Goal: Use online tool/utility: Utilize a website feature to perform a specific function

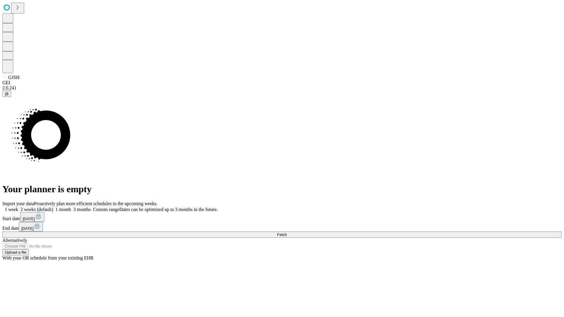
click at [287, 233] on span "Fetch" at bounding box center [282, 235] width 10 height 4
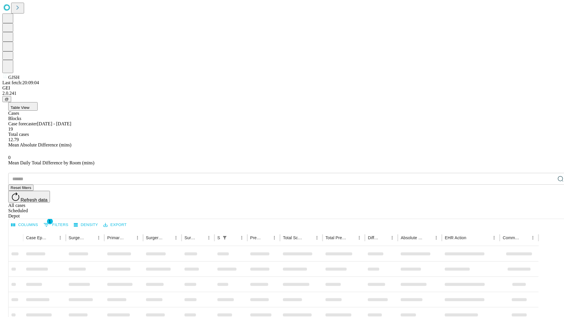
click at [29, 106] on span "Table View" at bounding box center [20, 108] width 19 height 4
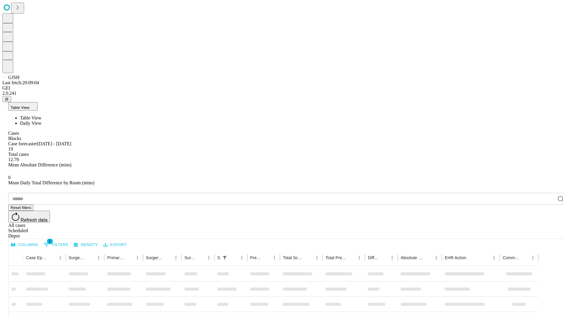
click at [41, 121] on span "Daily View" at bounding box center [30, 123] width 21 height 5
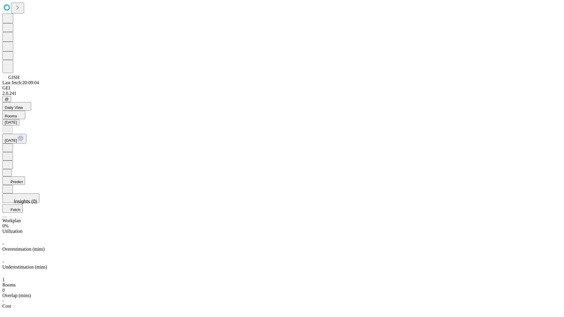
click at [25, 177] on button "Predict" at bounding box center [13, 181] width 23 height 9
